Goal: Task Accomplishment & Management: Manage account settings

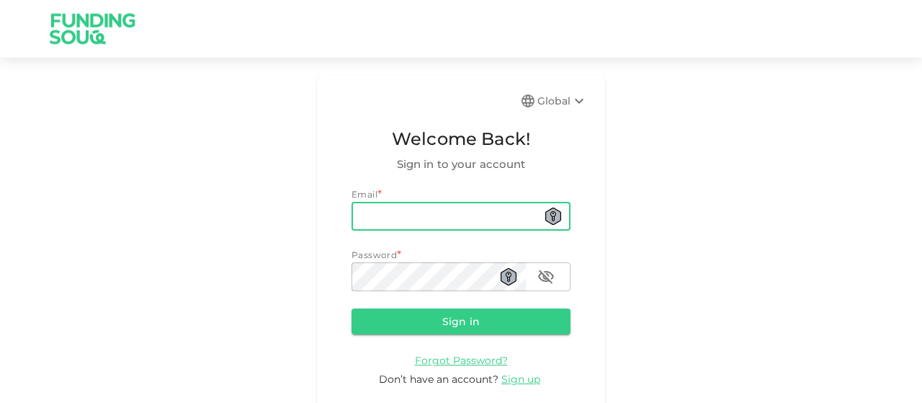
type input "[EMAIL_ADDRESS][DOMAIN_NAME]"
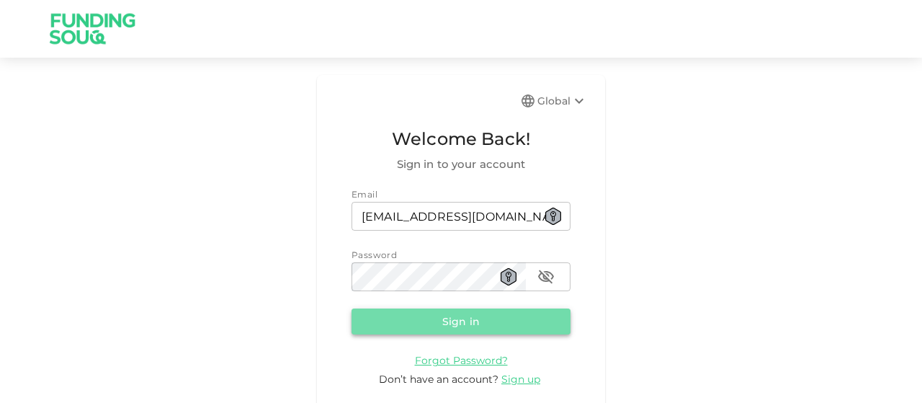
click at [447, 324] on button "Sign in" at bounding box center [461, 321] width 219 height 26
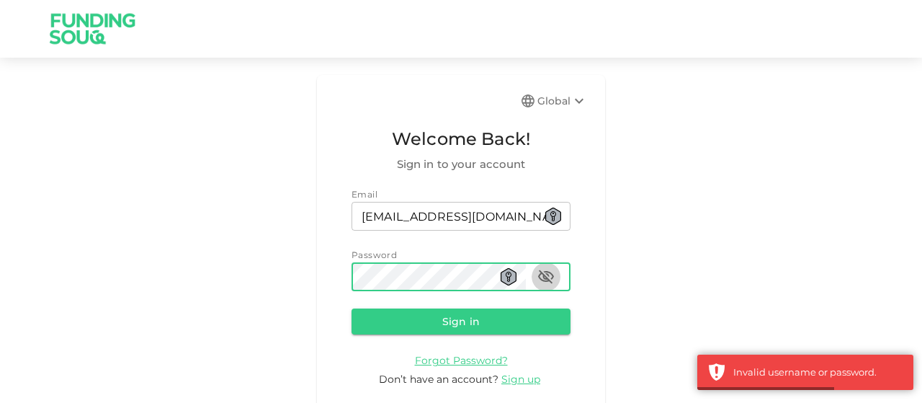
click at [543, 277] on icon "button" at bounding box center [546, 276] width 17 height 17
click at [352, 308] on button "Sign in" at bounding box center [461, 321] width 219 height 26
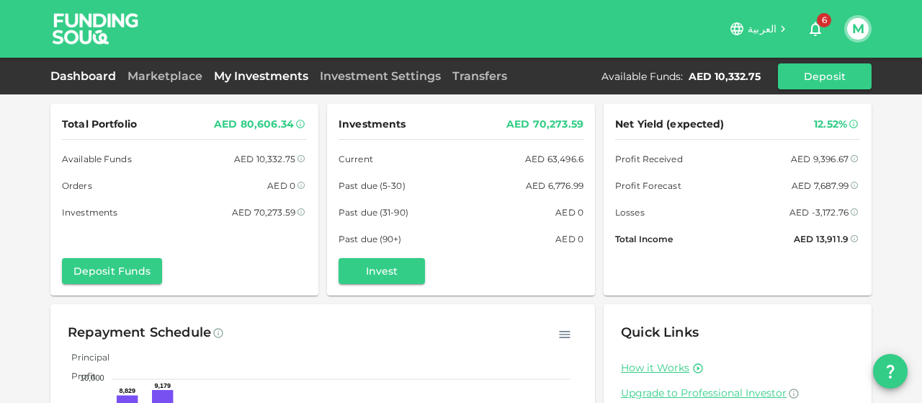
click at [262, 71] on link "My Investments" at bounding box center [261, 76] width 106 height 14
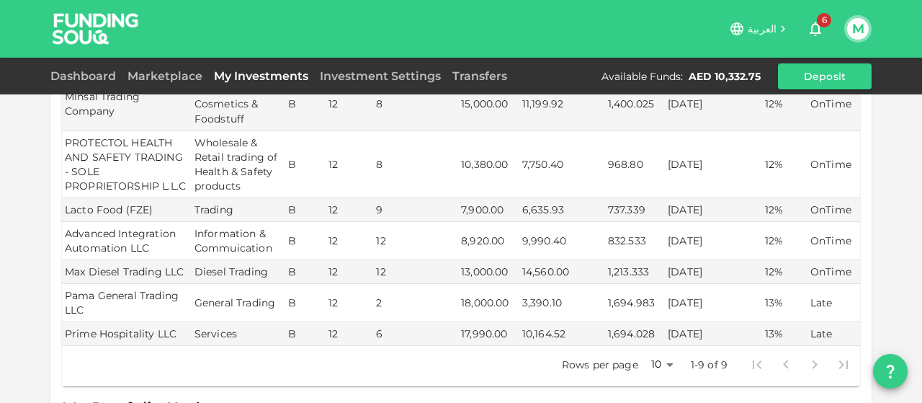
scroll to position [335, 0]
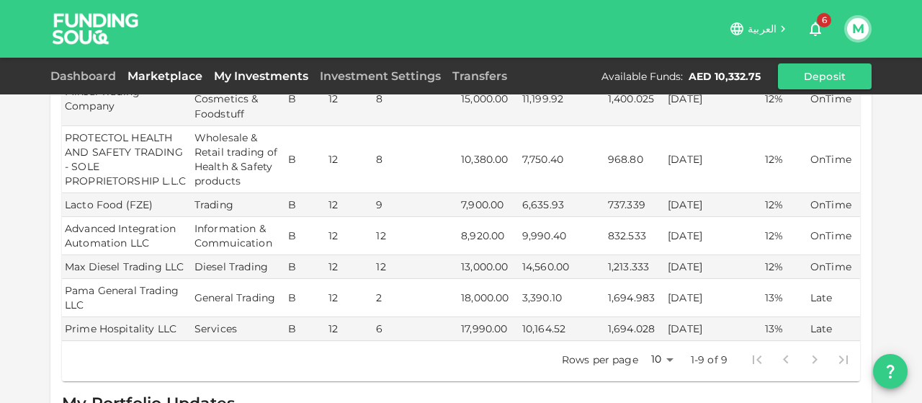
click at [177, 71] on link "Marketplace" at bounding box center [165, 76] width 86 height 14
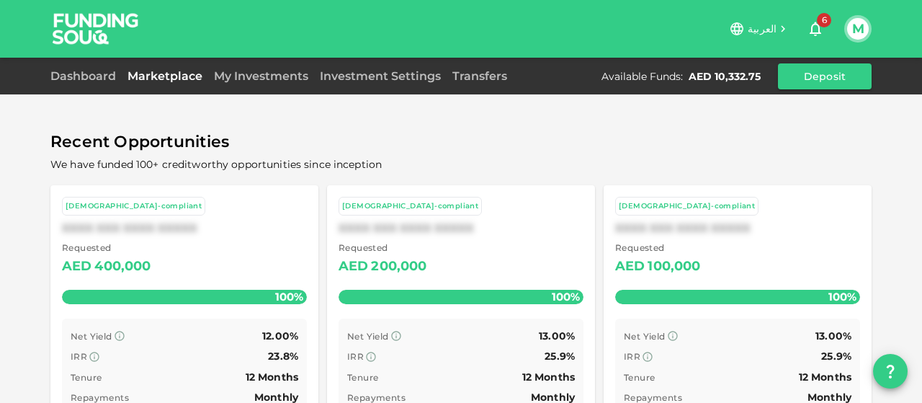
scroll to position [130, 0]
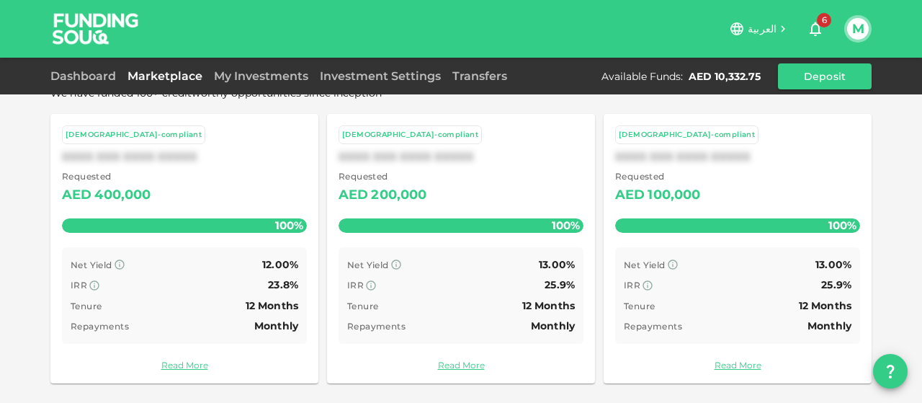
click at [859, 25] on button "M" at bounding box center [858, 29] width 22 height 22
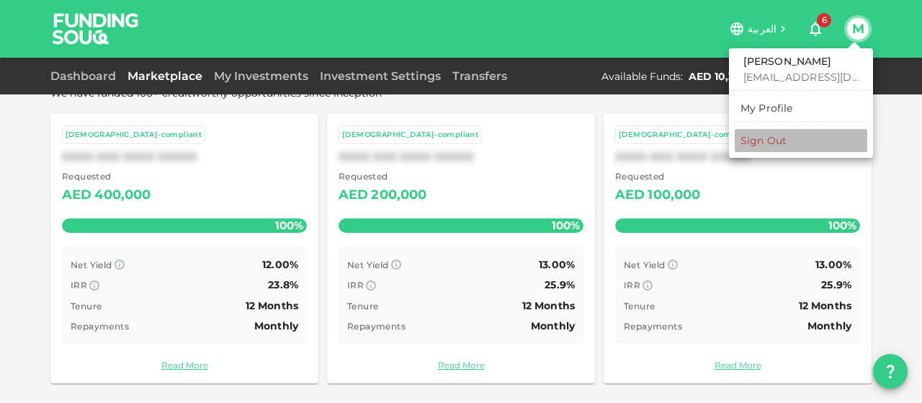
click at [771, 139] on div "Sign Out" at bounding box center [764, 140] width 46 height 14
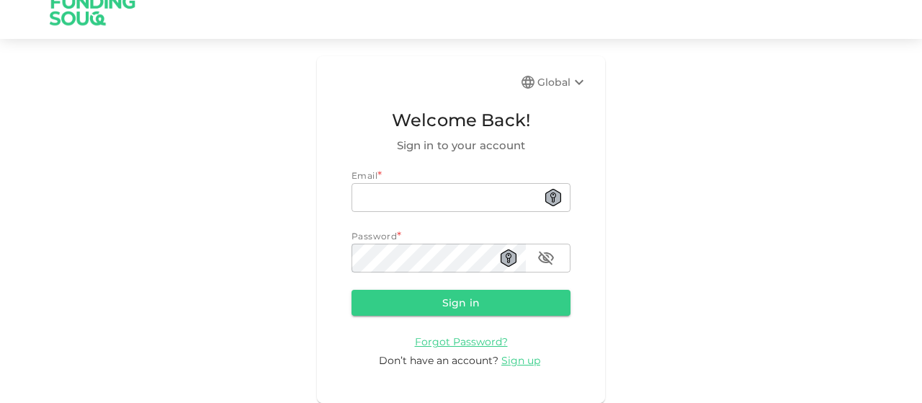
scroll to position [19, 0]
